Goal: Find specific page/section: Find specific page/section

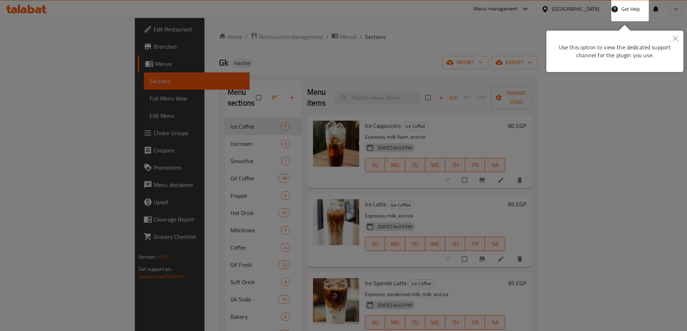
click at [360, 58] on div at bounding box center [343, 165] width 687 height 331
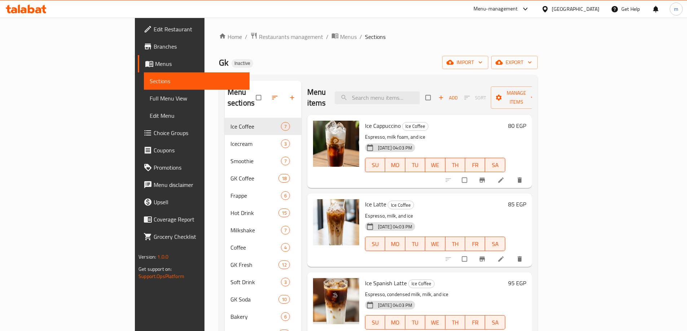
click at [549, 11] on icon at bounding box center [545, 9] width 8 height 8
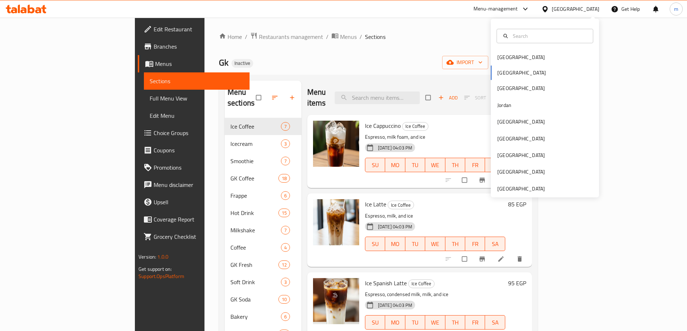
click at [527, 193] on div "Bahrain Egypt Iraq Jordan Kuwait Oman Qatar Saudi Arabia United Arab Emirates" at bounding box center [545, 108] width 108 height 179
click at [530, 191] on div "[GEOGRAPHIC_DATA]" at bounding box center [521, 189] width 48 height 8
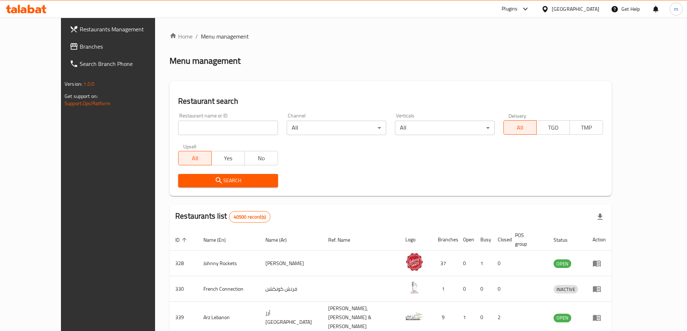
click at [523, 8] on icon at bounding box center [525, 9] width 9 height 9
click at [473, 63] on div "Restaurant-Management" at bounding box center [457, 65] width 57 height 8
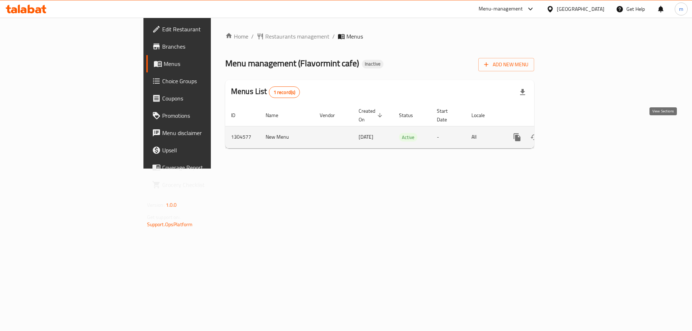
click at [574, 133] on icon "enhanced table" at bounding box center [569, 137] width 9 height 9
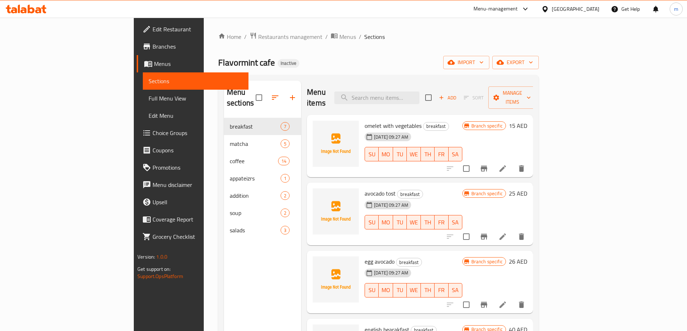
click at [137, 42] on link "Branches" at bounding box center [193, 46] width 112 height 17
